Goal: Transaction & Acquisition: Subscribe to service/newsletter

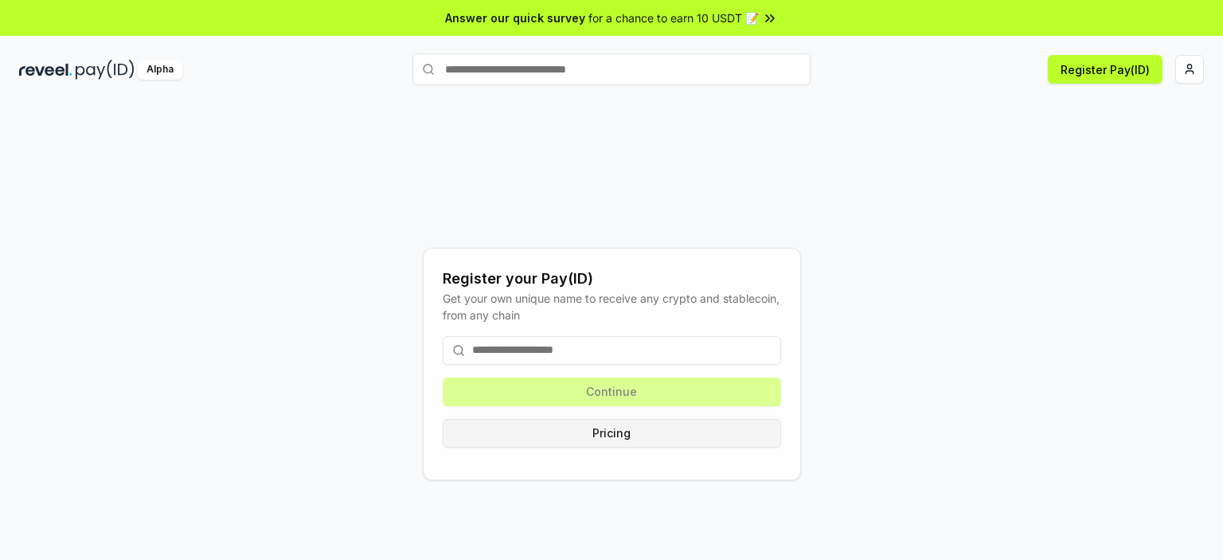
click at [622, 429] on button "Pricing" at bounding box center [612, 433] width 338 height 29
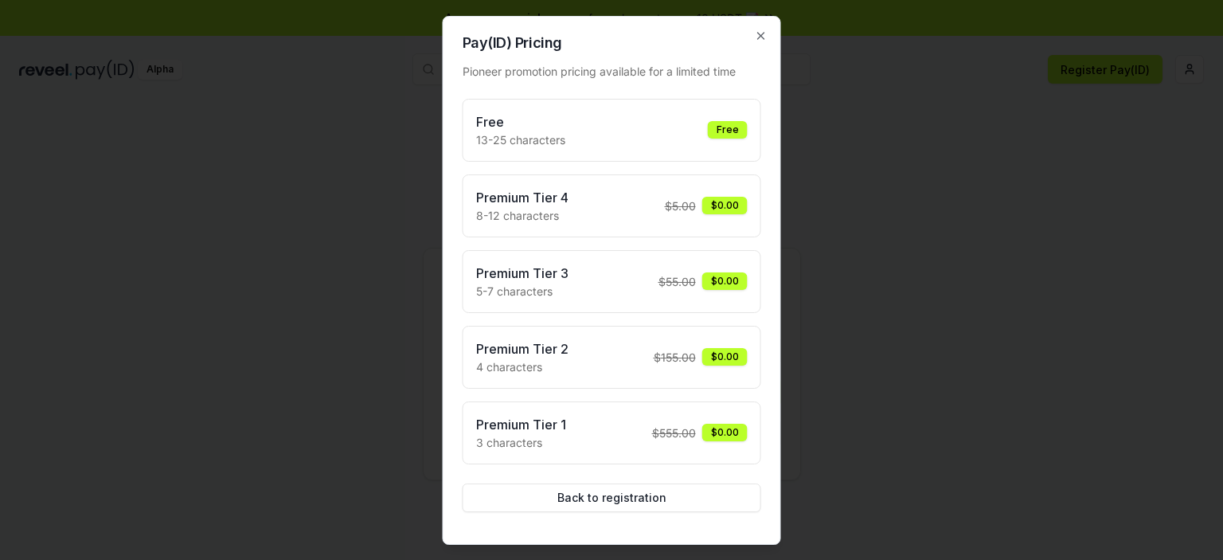
click at [496, 127] on h3 "Free" at bounding box center [520, 121] width 89 height 19
click at [610, 430] on div "Premium Tier 1 3 characters $ 555.00 $0.00" at bounding box center [611, 433] width 271 height 36
click at [614, 428] on div "Premium Tier 1 3 characters $ 555.00 $0.00" at bounding box center [611, 433] width 271 height 36
click at [728, 424] on div "$0.00" at bounding box center [724, 432] width 45 height 18
click at [655, 493] on button "Back to registration" at bounding box center [611, 497] width 298 height 29
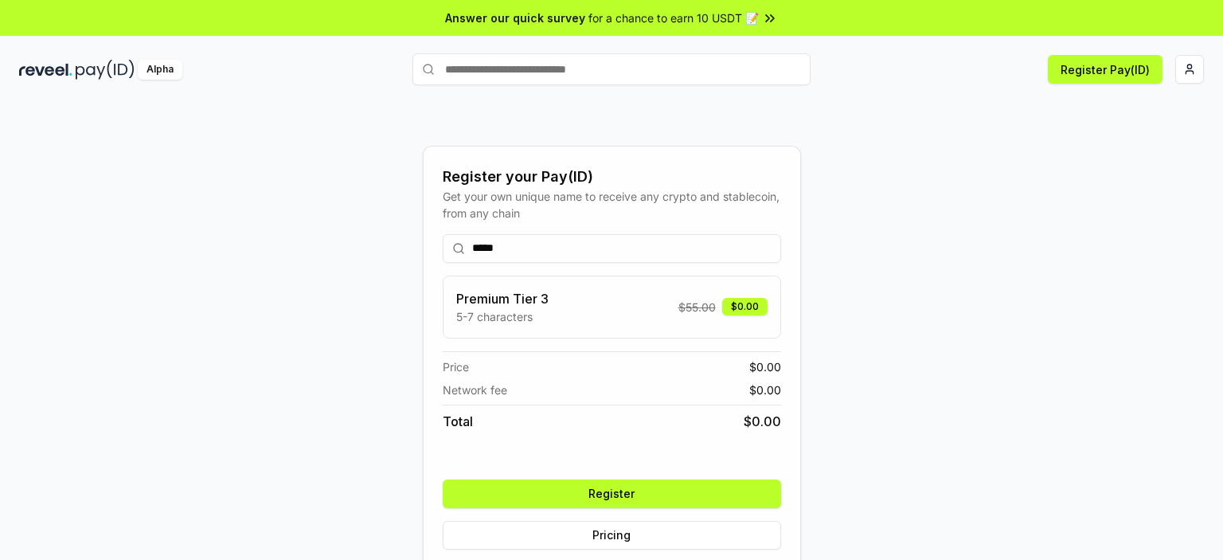
type input "*****"
click at [646, 488] on button "Register" at bounding box center [612, 493] width 338 height 29
